Goal: Task Accomplishment & Management: Use online tool/utility

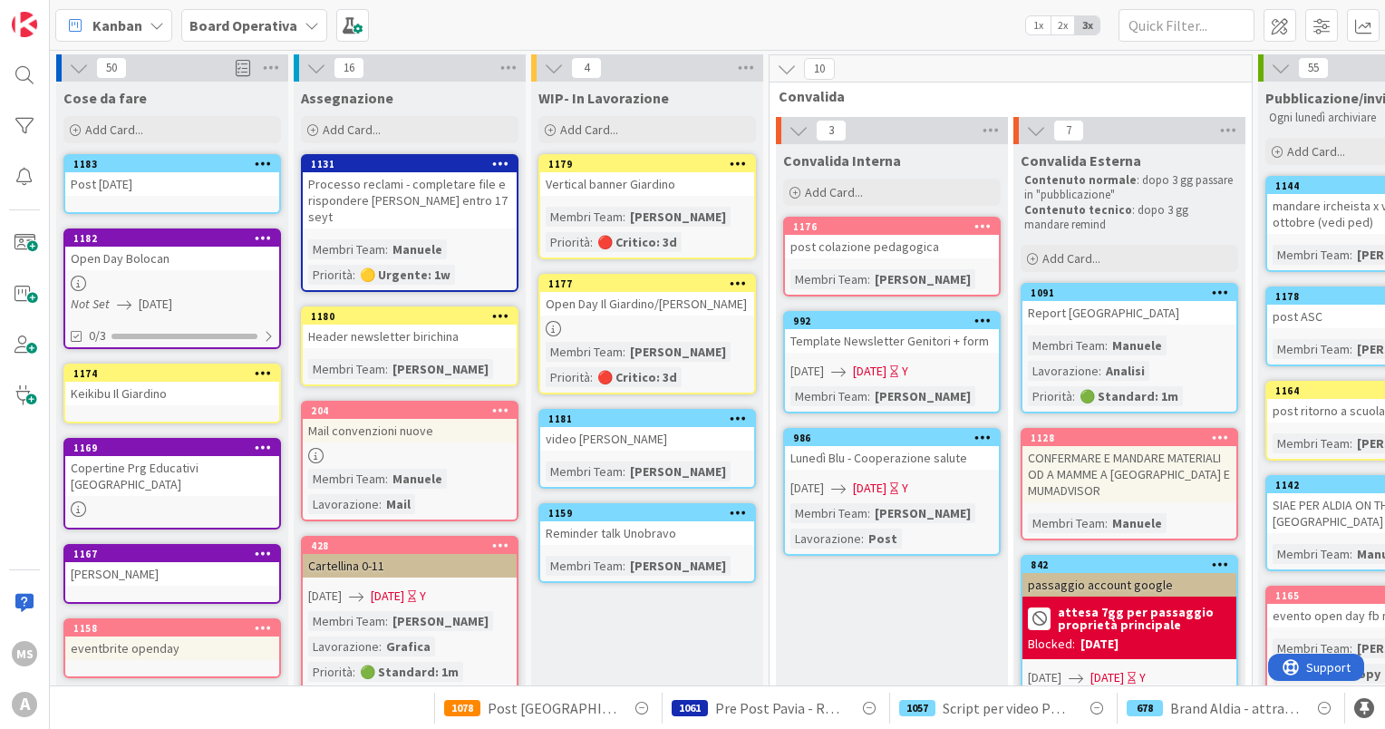
click at [266, 161] on icon at bounding box center [263, 163] width 17 height 13
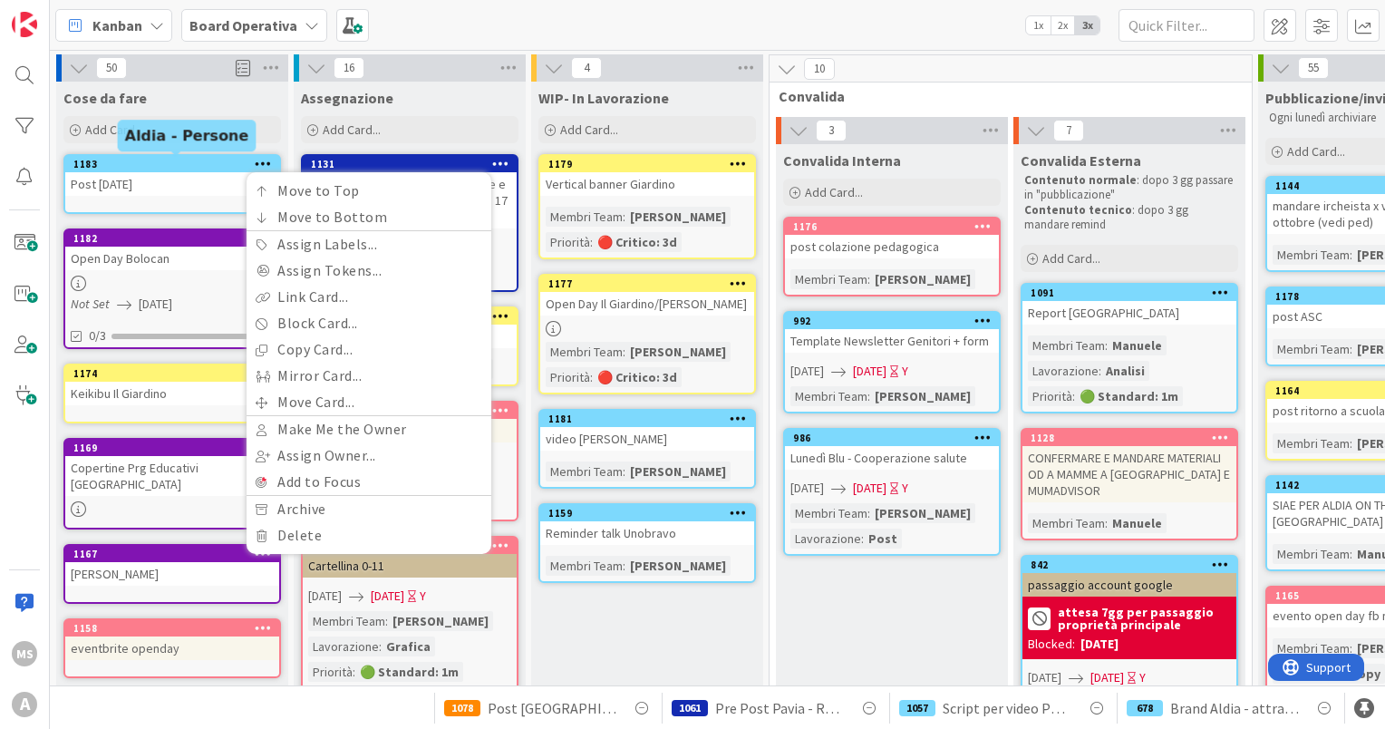
click at [193, 158] on div "1183" at bounding box center [176, 164] width 206 height 13
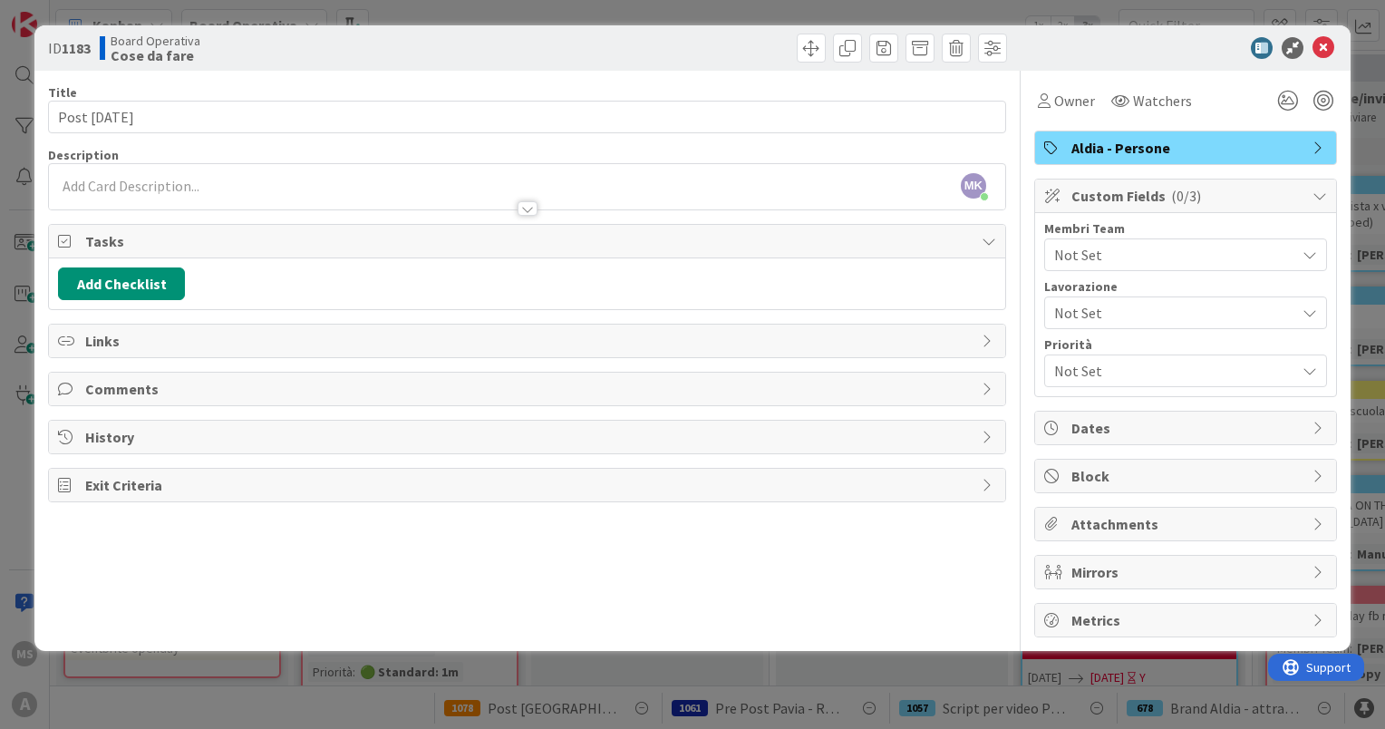
click at [1107, 189] on span "Custom Fields ( 0/3 )" at bounding box center [1187, 196] width 232 height 22
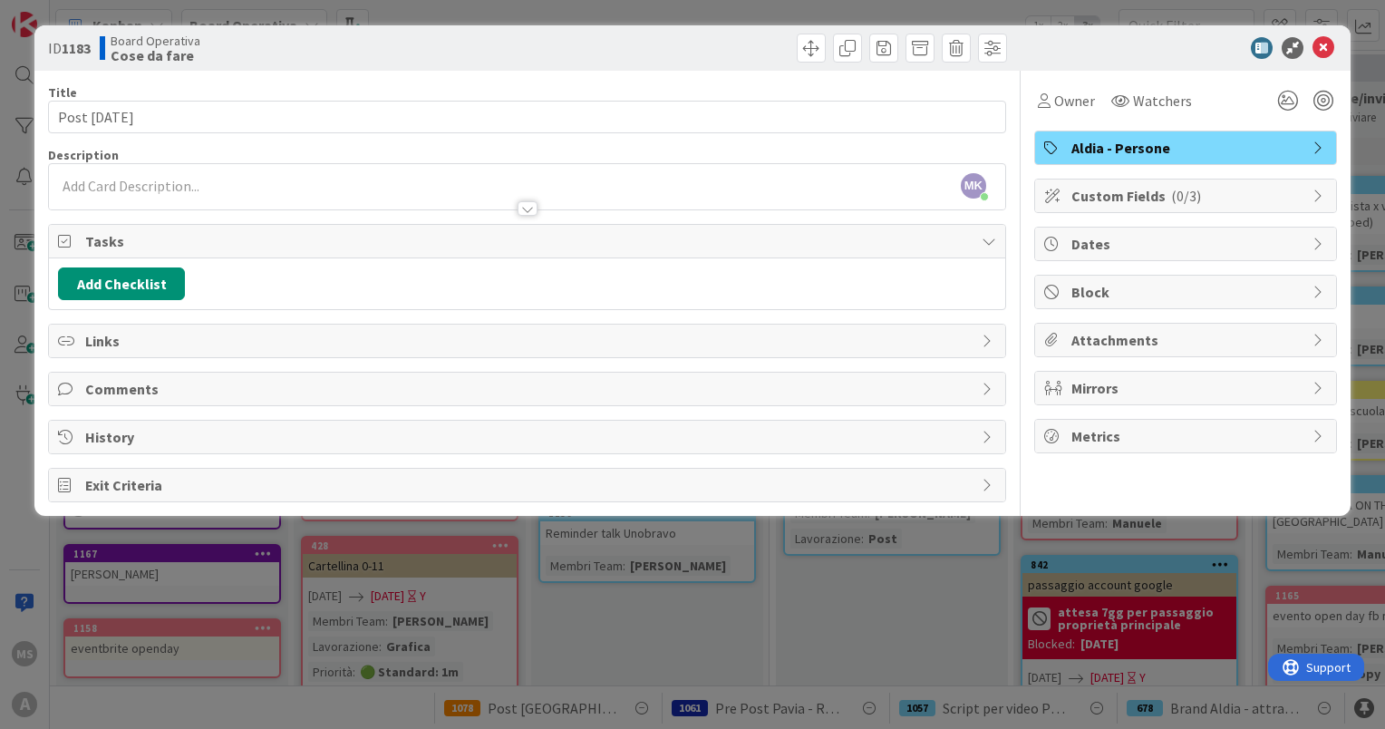
click at [1107, 189] on span "Custom Fields ( 0/3 )" at bounding box center [1187, 196] width 232 height 22
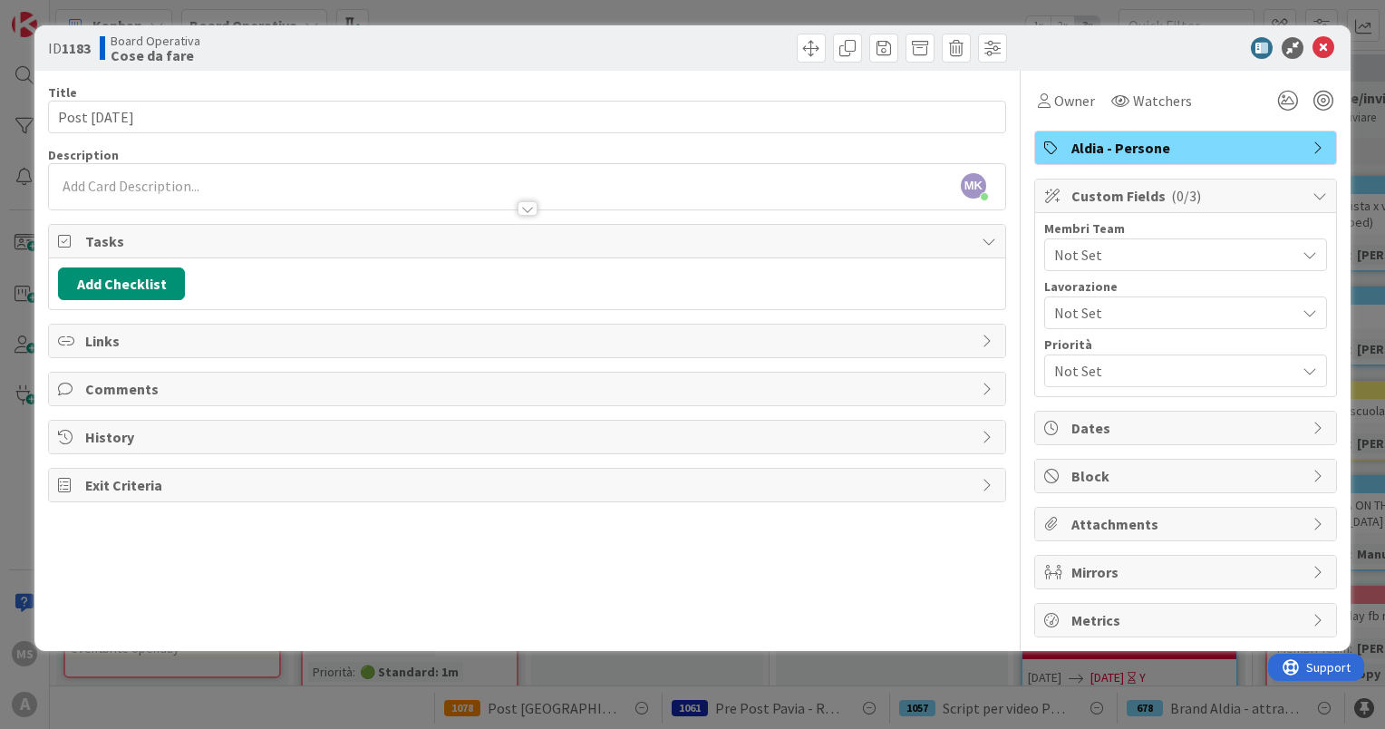
click at [1095, 251] on span "Not Set" at bounding box center [1174, 255] width 241 height 22
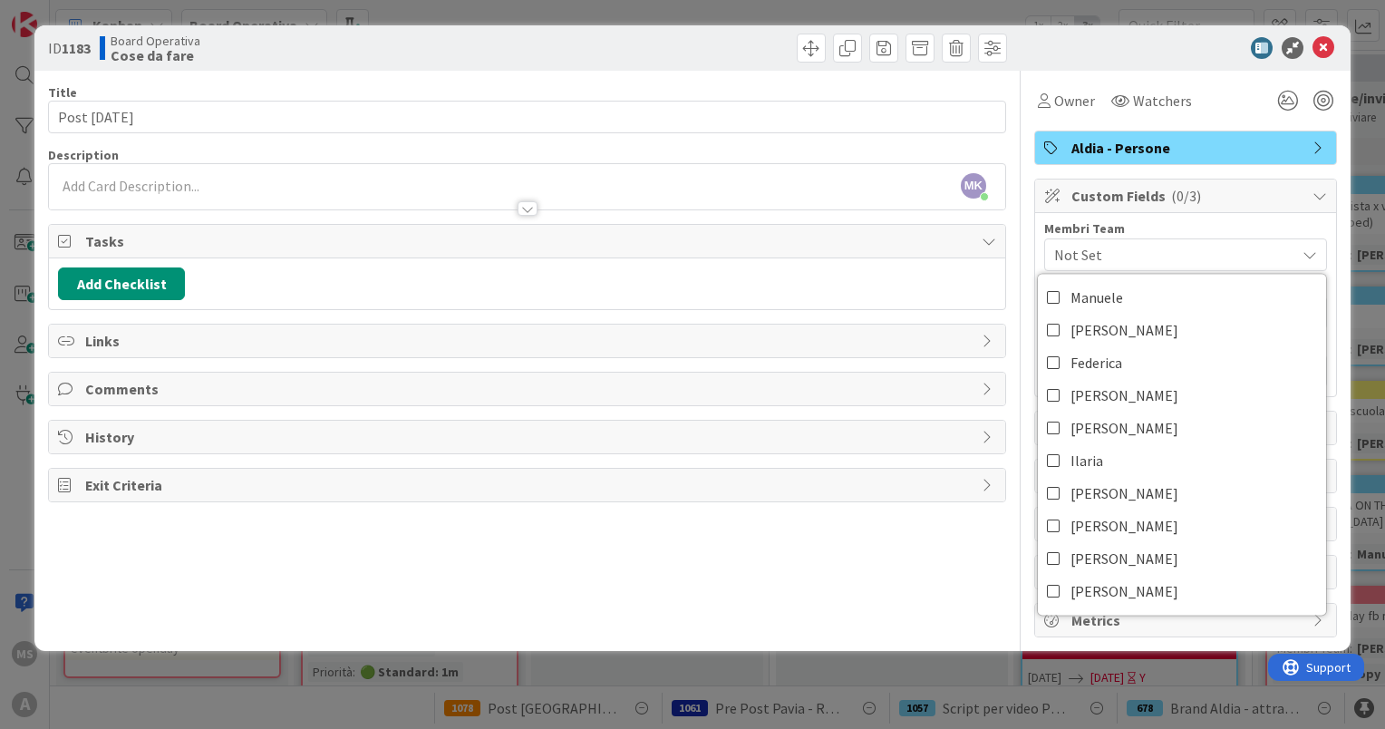
click at [1334, 45] on div at bounding box center [1176, 48] width 321 height 22
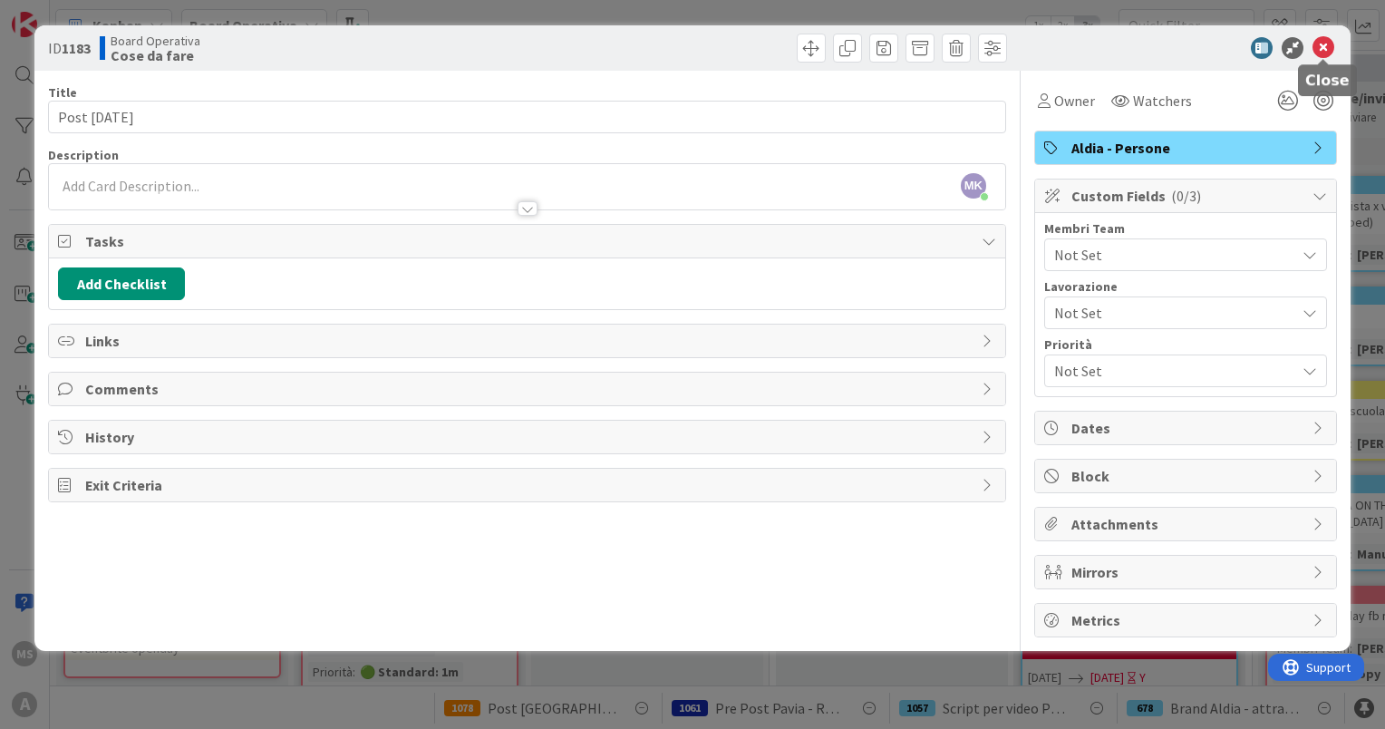
click at [1323, 47] on icon at bounding box center [1323, 48] width 22 height 22
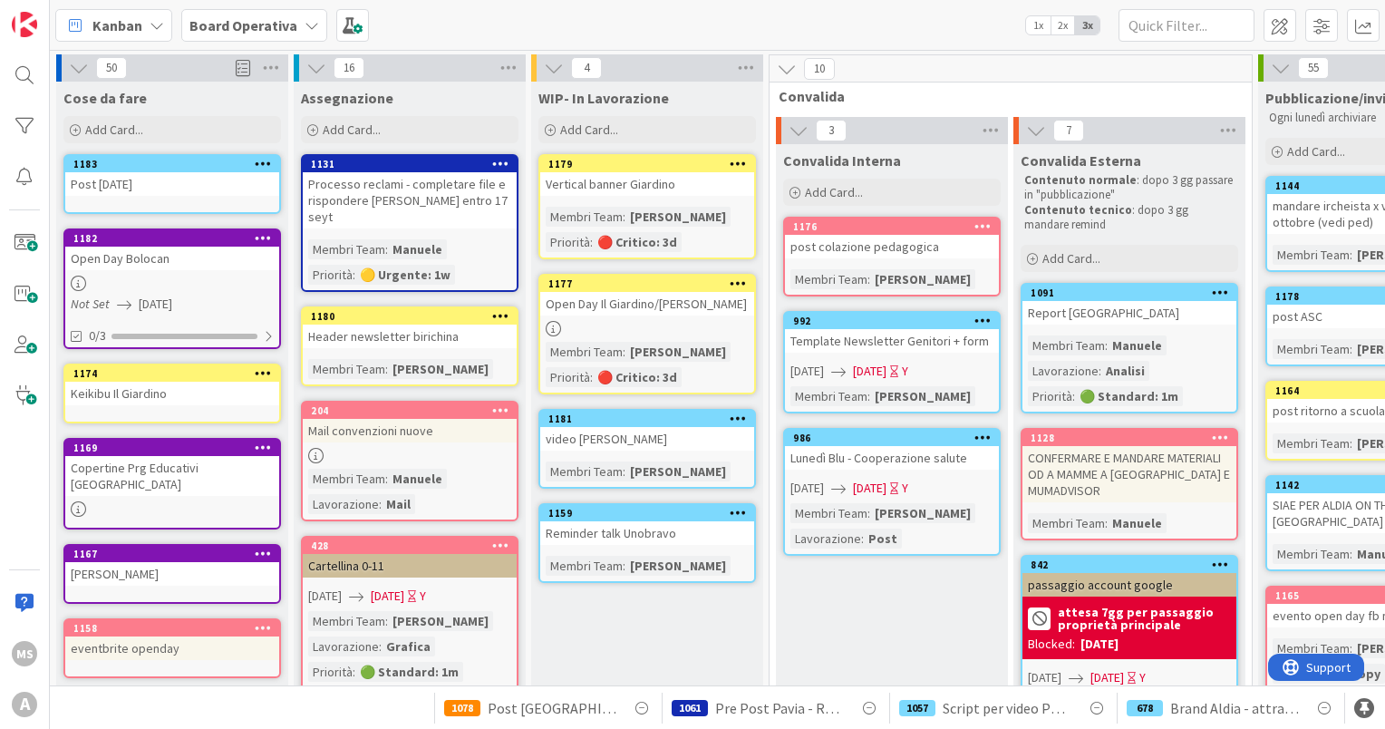
click at [264, 165] on icon at bounding box center [263, 163] width 17 height 13
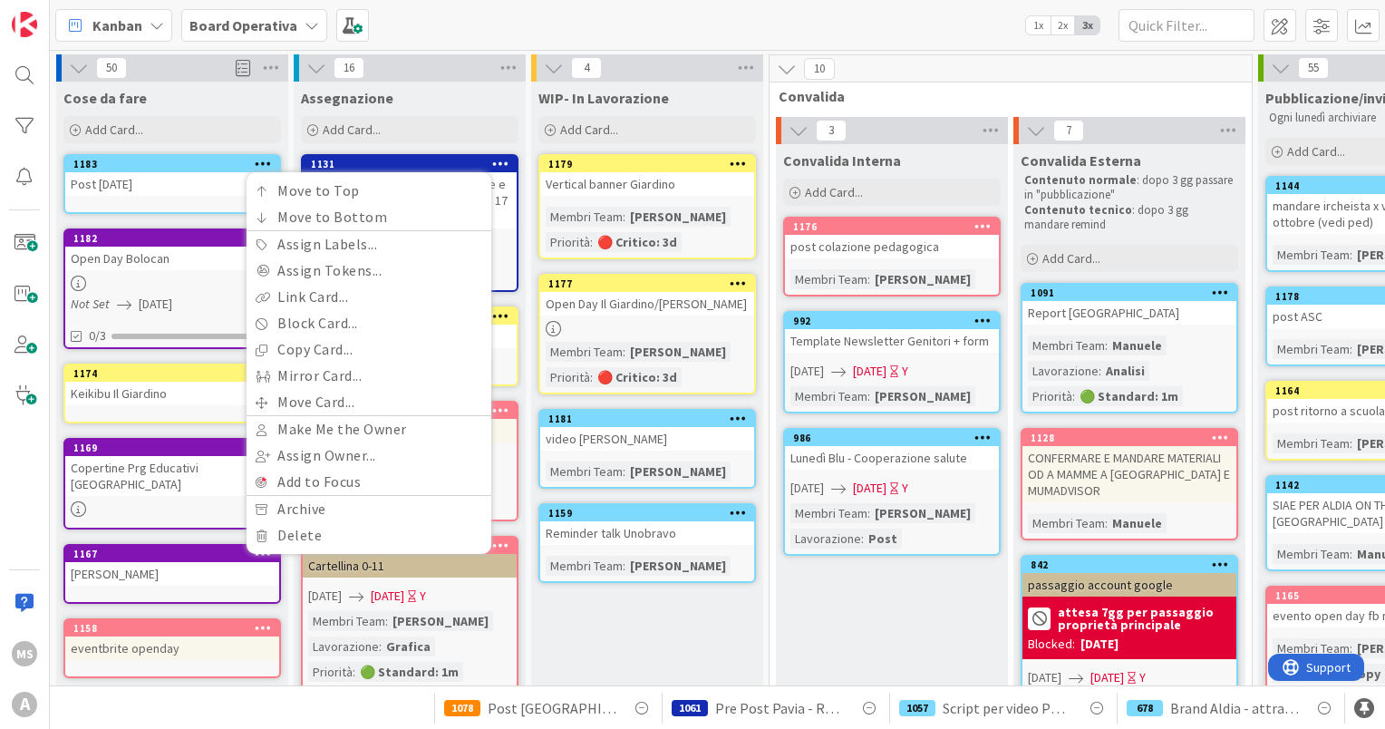
click at [181, 178] on div "Post [DATE]" at bounding box center [172, 184] width 214 height 24
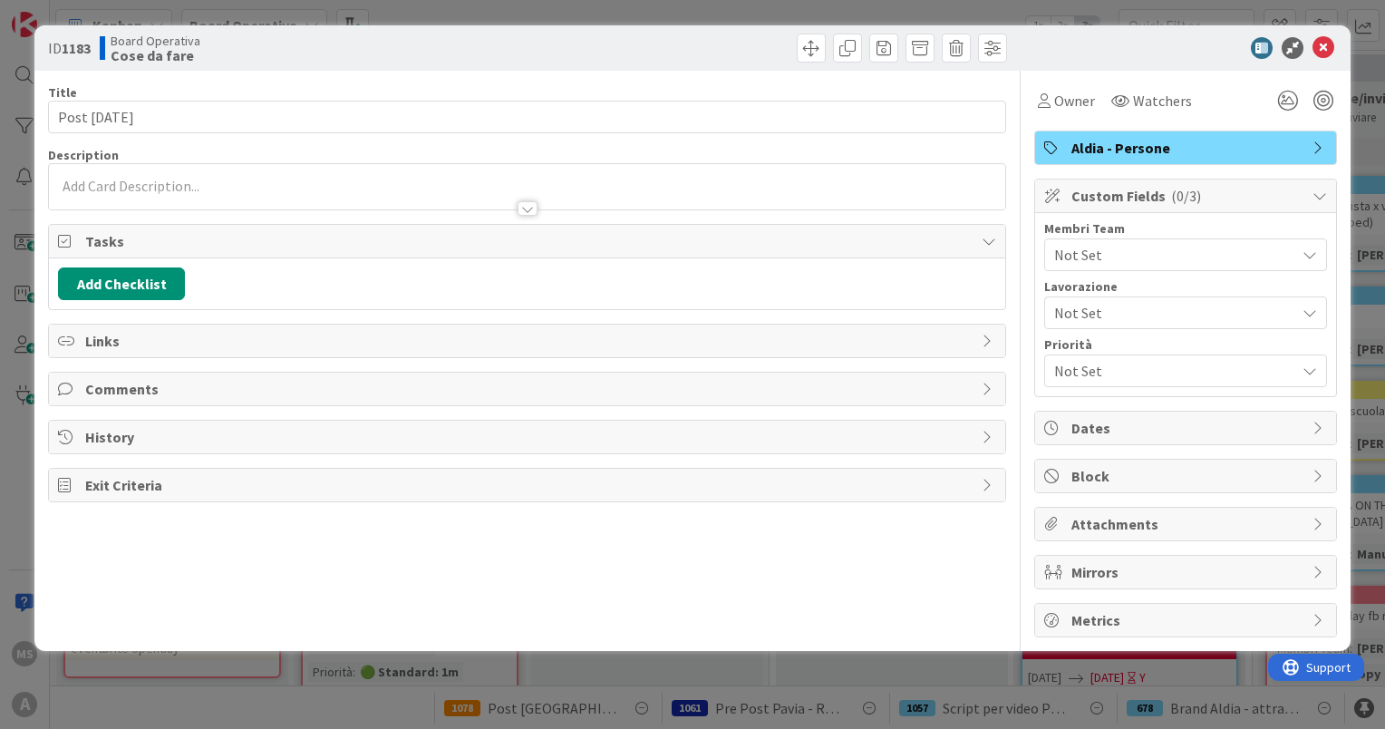
click at [1114, 254] on span "Not Set" at bounding box center [1174, 255] width 241 height 22
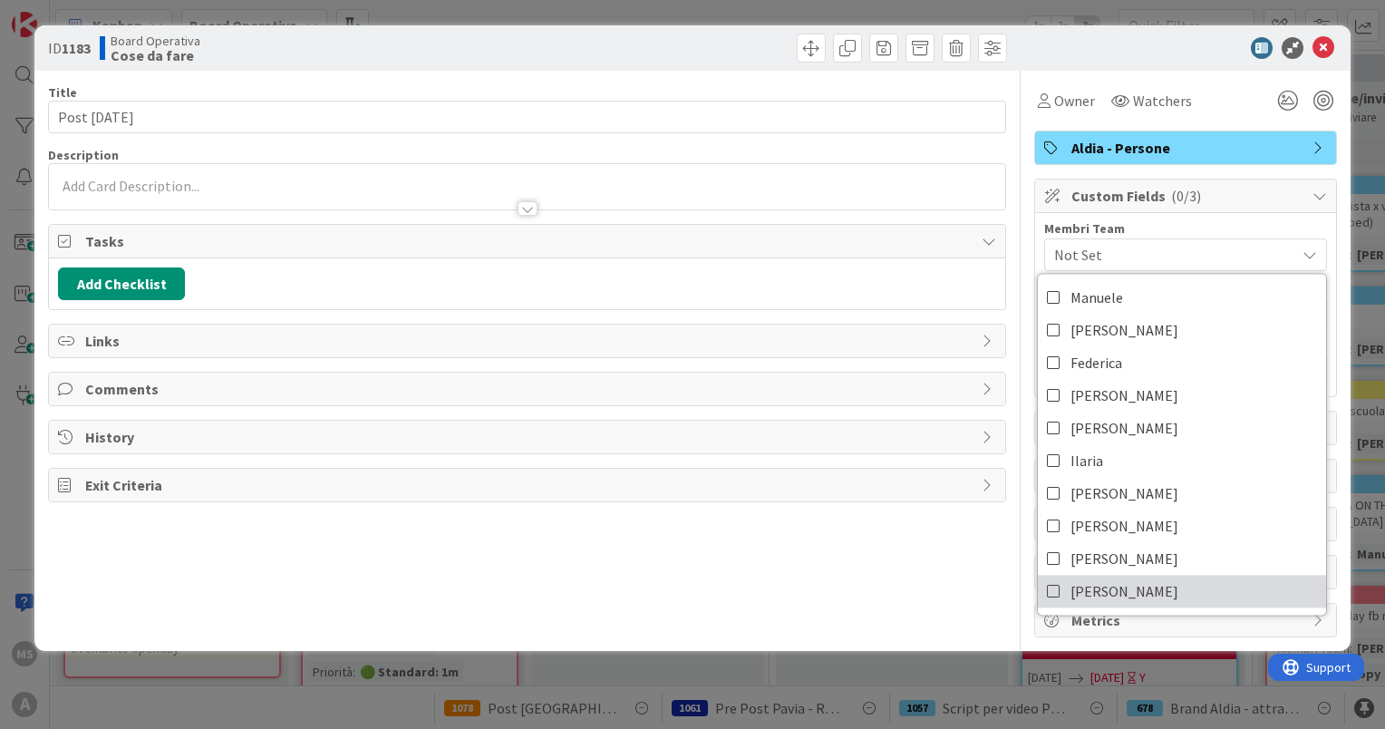
click at [1107, 588] on span "[PERSON_NAME]" at bounding box center [1124, 590] width 108 height 27
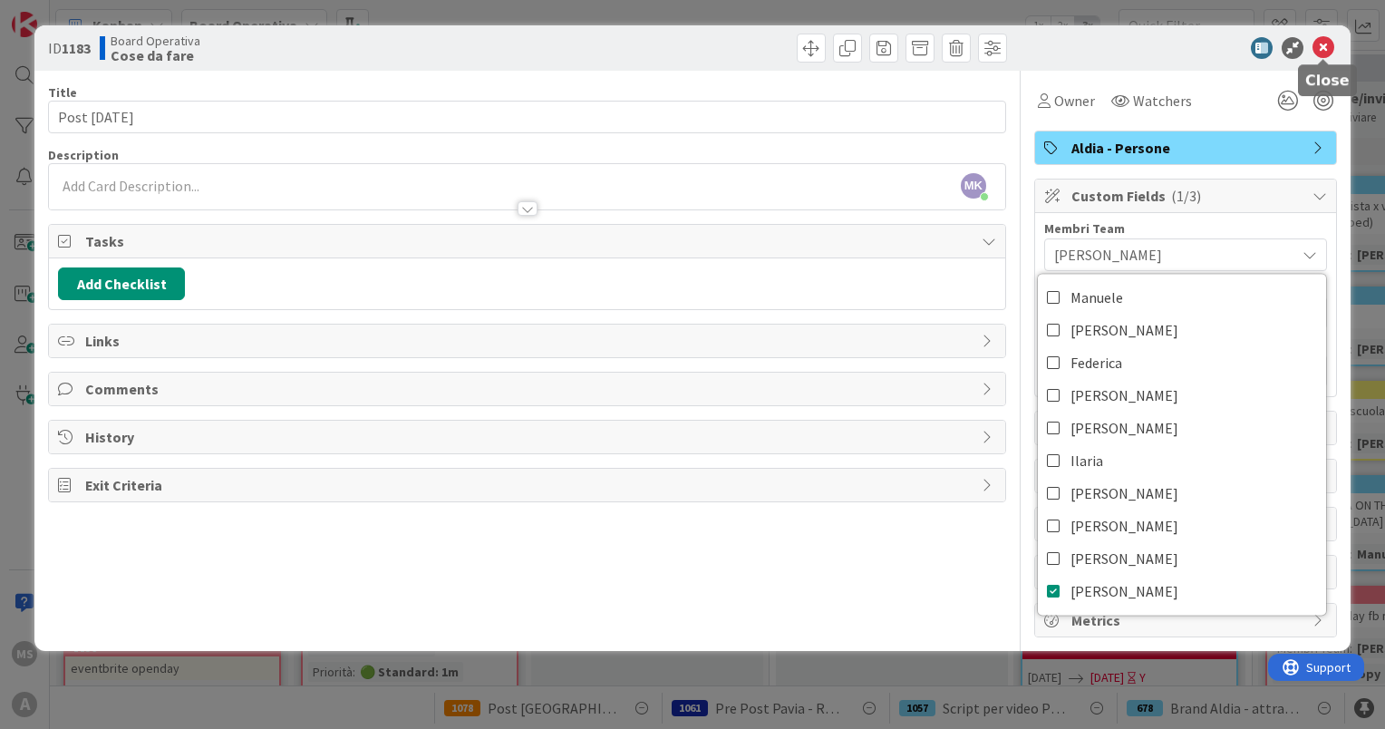
click at [1329, 47] on icon at bounding box center [1323, 48] width 22 height 22
